Goal: Information Seeking & Learning: Find specific page/section

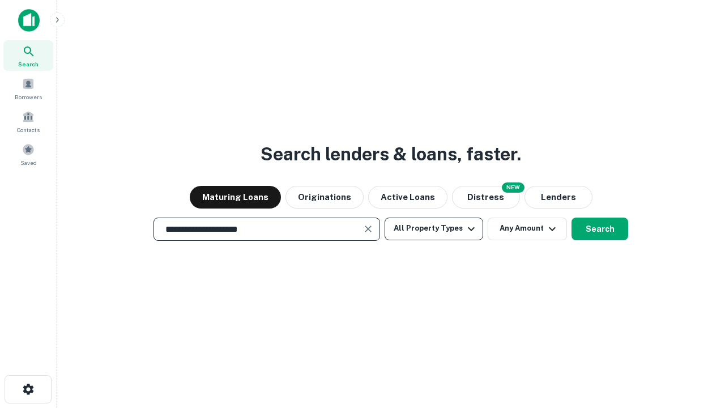
type input "**********"
click at [434, 228] on button "All Property Types" at bounding box center [434, 229] width 99 height 23
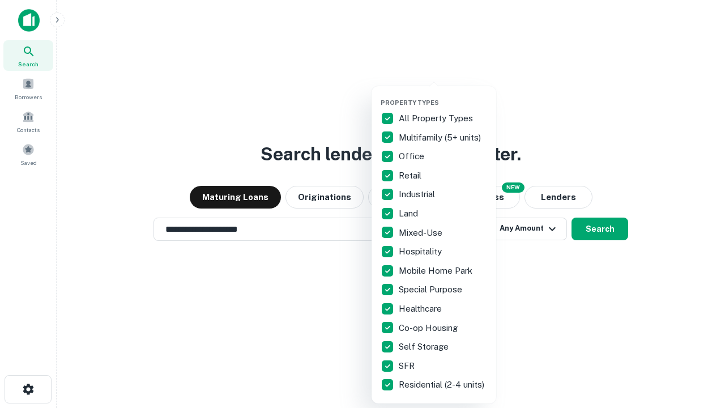
click at [443, 95] on button "button" at bounding box center [443, 95] width 125 height 1
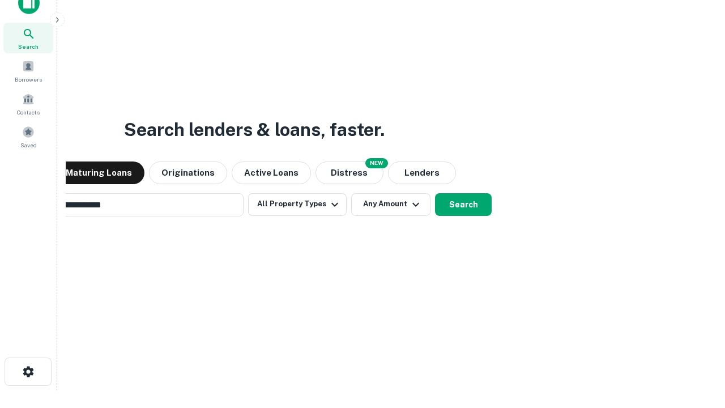
scroll to position [18, 0]
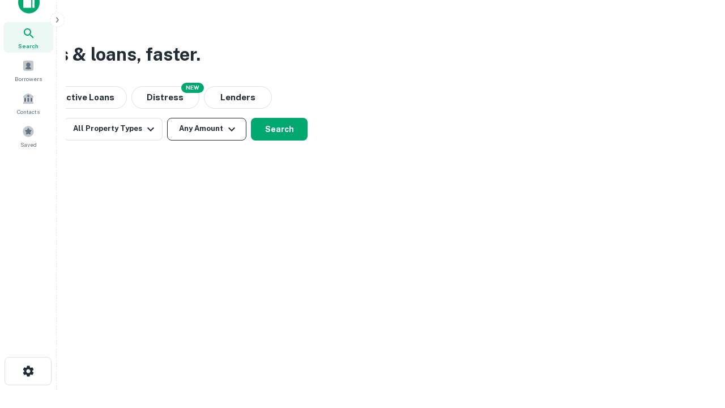
click at [207, 129] on button "Any Amount" at bounding box center [206, 129] width 79 height 23
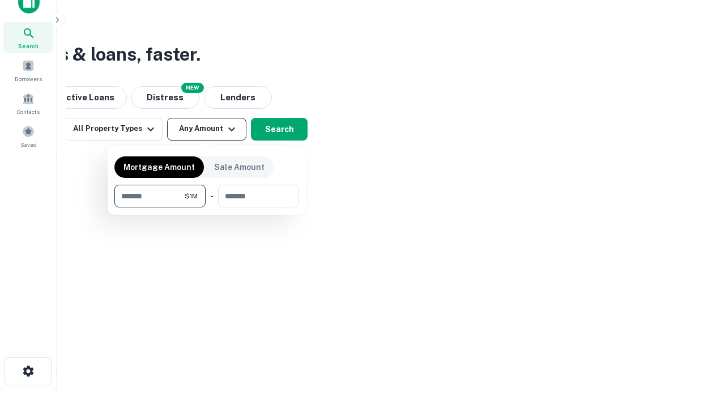
type input "*******"
click at [207, 207] on button "button" at bounding box center [206, 207] width 185 height 1
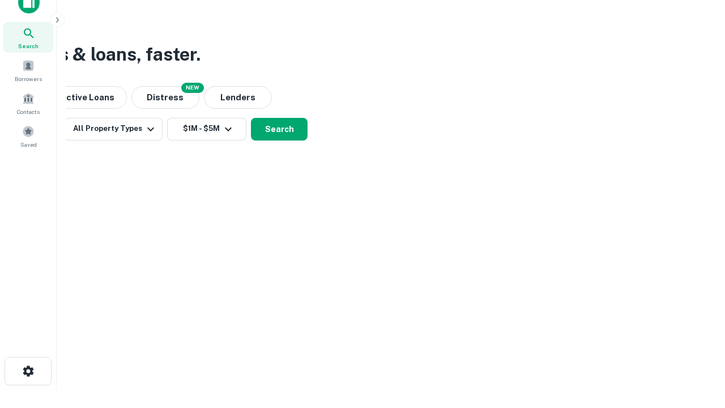
scroll to position [7, 209]
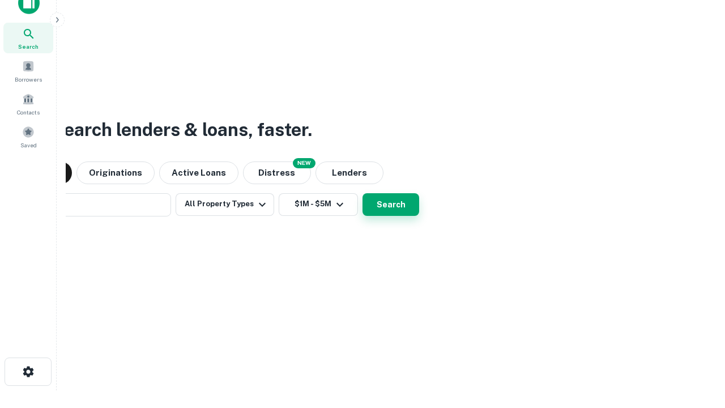
click at [363, 193] on button "Search" at bounding box center [391, 204] width 57 height 23
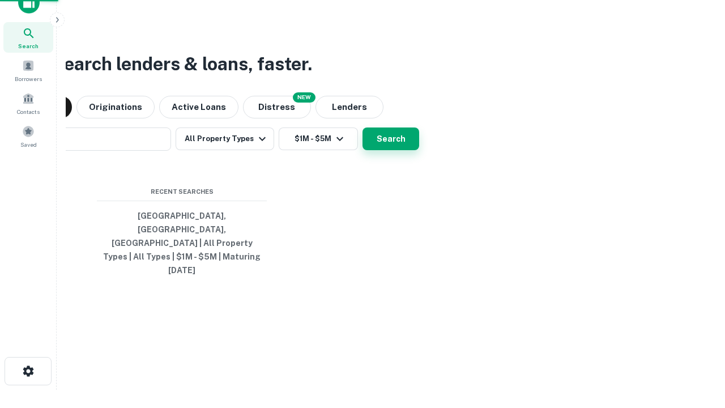
scroll to position [30, 321]
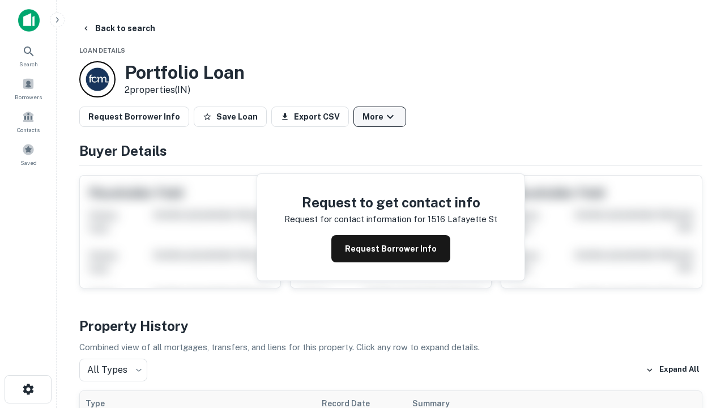
click at [380, 117] on button "More" at bounding box center [379, 116] width 53 height 20
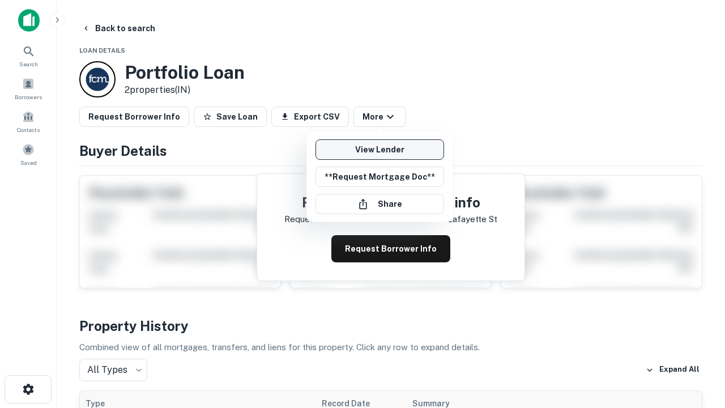
click at [380, 150] on link "View Lender" at bounding box center [380, 149] width 129 height 20
